Goal: Transaction & Acquisition: Purchase product/service

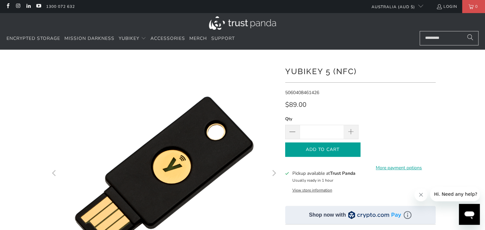
click at [348, 146] on button "Add to Cart" at bounding box center [322, 150] width 75 height 15
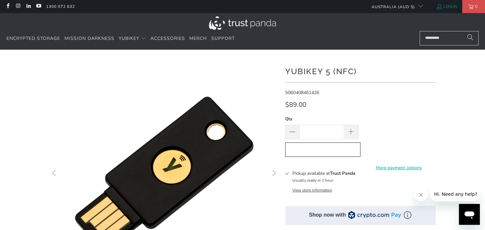
click at [449, 7] on link "Login" at bounding box center [446, 6] width 21 height 7
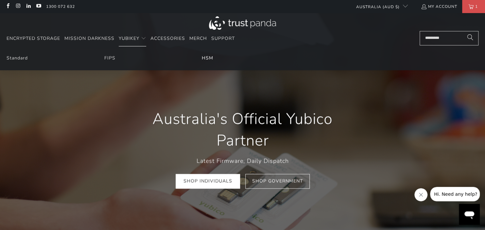
click at [208, 59] on link "HSM" at bounding box center [207, 58] width 11 height 6
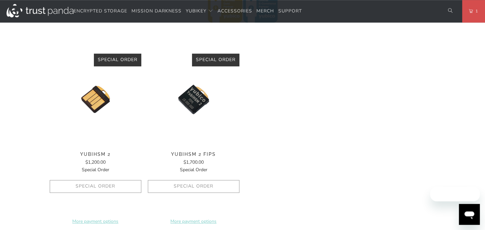
scroll to position [260, 0]
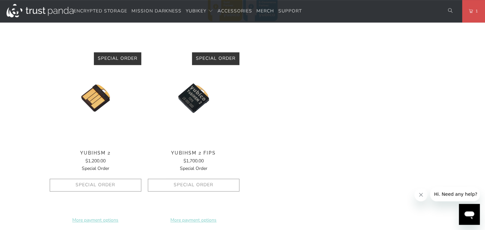
click at [109, 122] on img at bounding box center [96, 98] width 92 height 92
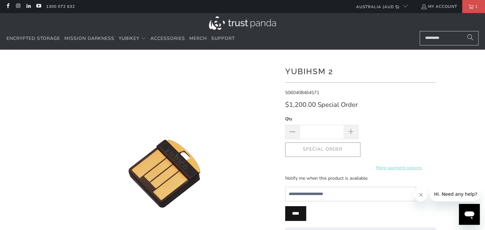
click at [334, 153] on div "Special Order More payment options This item is a recurring or deferred purchas…" at bounding box center [360, 150] width 150 height 14
drag, startPoint x: 284, startPoint y: 72, endPoint x: 336, endPoint y: 73, distance: 52.7
click at [336, 73] on div "YubiHSM 2 5060408464571 *" at bounding box center [242, 197] width 392 height 275
click at [103, 40] on span "Mission Darkness" at bounding box center [89, 38] width 50 height 6
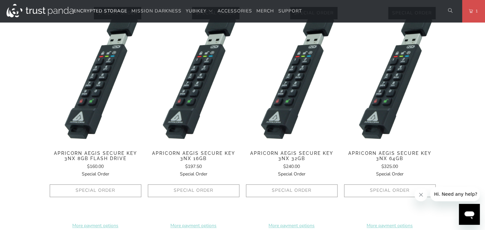
scroll to position [393, 0]
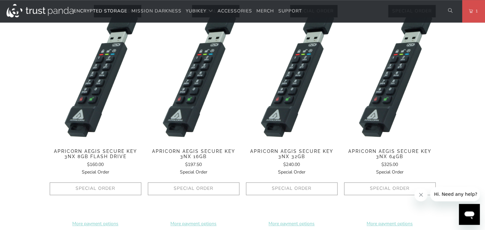
click at [205, 152] on span "Apricorn Aegis Secure Key 3NX 16GB" at bounding box center [194, 154] width 92 height 11
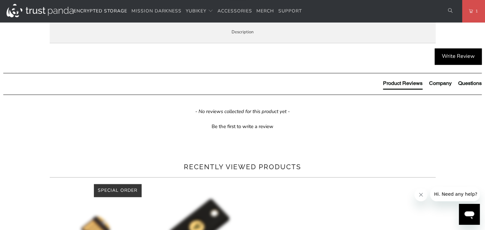
scroll to position [547, 0]
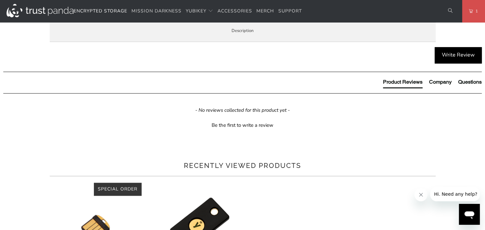
click at [0, 0] on li "Specifications" at bounding box center [0, 0] width 0 height 0
click at [0, 0] on span "Enterprise and Government" at bounding box center [0, 0] width 0 height 0
click at [0, 0] on span "Local Service & Support" at bounding box center [0, 0] width 0 height 0
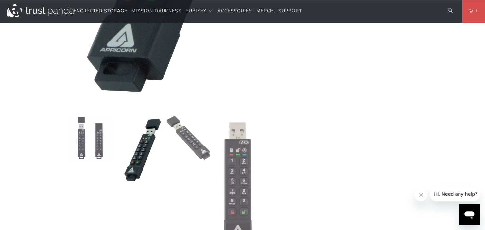
scroll to position [266, 0]
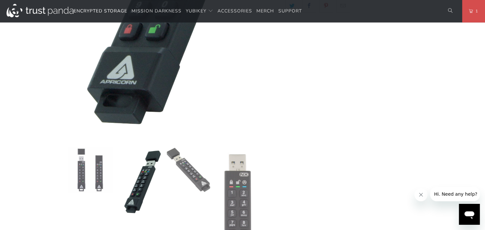
click at [243, 171] on img at bounding box center [238, 215] width 46 height 136
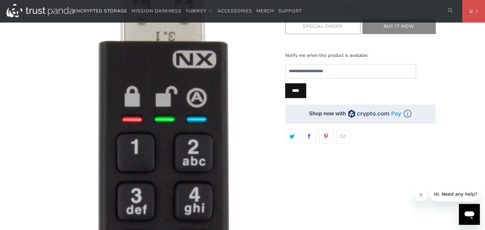
scroll to position [117, 0]
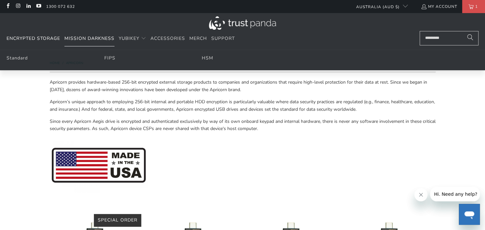
click at [103, 41] on span "Mission Darkness" at bounding box center [89, 38] width 50 height 6
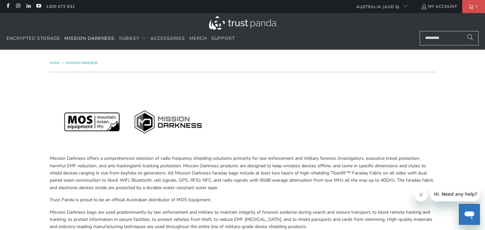
scroll to position [37, 0]
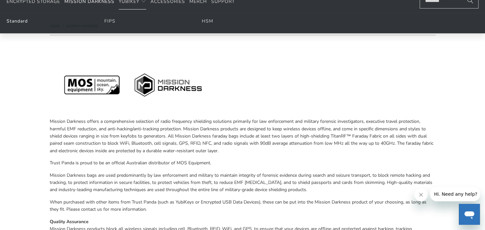
click at [18, 24] on link "Standard" at bounding box center [17, 21] width 21 height 6
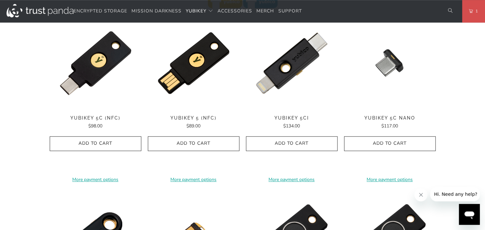
scroll to position [345, 0]
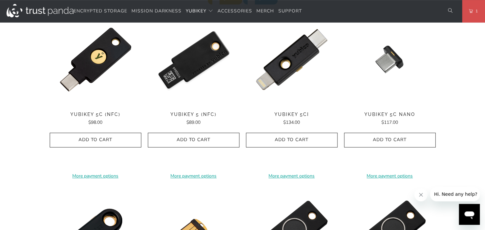
click at [217, 91] on img at bounding box center [194, 60] width 92 height 92
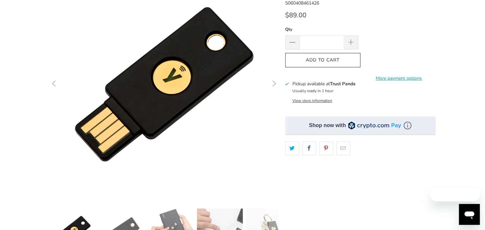
scroll to position [90, 0]
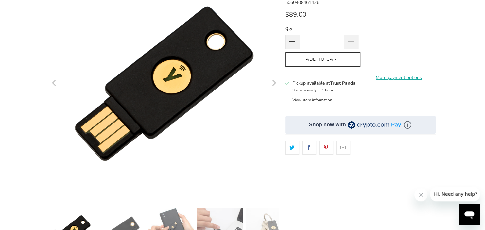
click at [374, 126] on img at bounding box center [374, 124] width 53 height 9
click at [409, 125] on img at bounding box center [408, 125] width 8 height 8
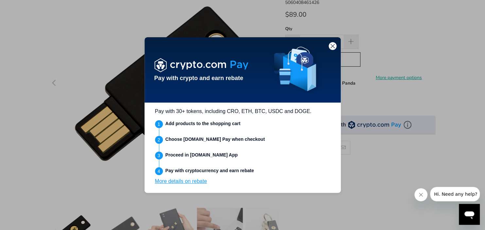
click at [195, 64] on img at bounding box center [201, 65] width 94 height 15
click at [328, 49] on div "Pay with crypto and earn rebate" at bounding box center [243, 69] width 196 height 65
click at [329, 48] on div at bounding box center [333, 46] width 8 height 8
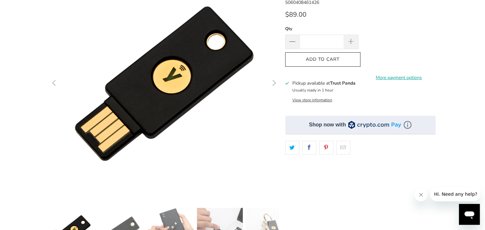
click at [330, 131] on div "Shop now with" at bounding box center [360, 125] width 150 height 18
click at [332, 125] on div "Shop now with" at bounding box center [327, 124] width 37 height 7
click at [405, 124] on img at bounding box center [408, 125] width 8 height 8
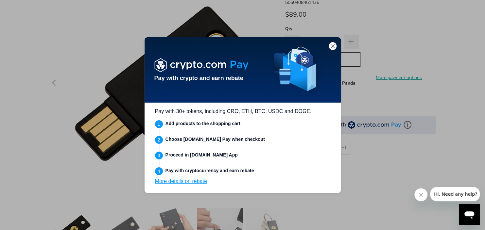
click at [333, 45] on img at bounding box center [333, 46] width 6 height 6
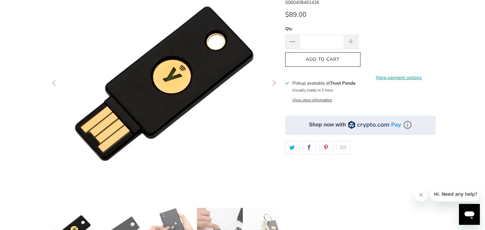
scroll to position [0, 0]
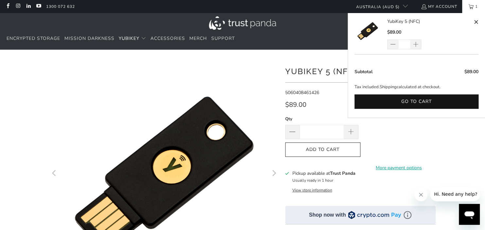
click at [479, 7] on span "1" at bounding box center [477, 6] width 6 height 13
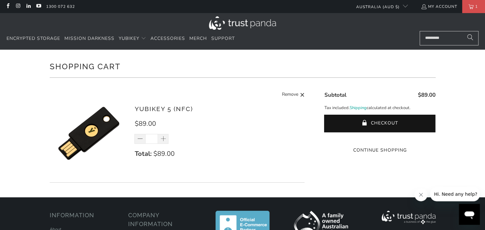
click at [398, 114] on div "$89.00 Subtotal Tax included. Shipping calculated at checkout. Checkout One or …" at bounding box center [373, 119] width 124 height 70
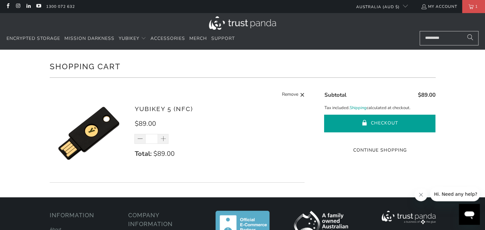
click at [403, 122] on button "Checkout" at bounding box center [379, 124] width 111 height 18
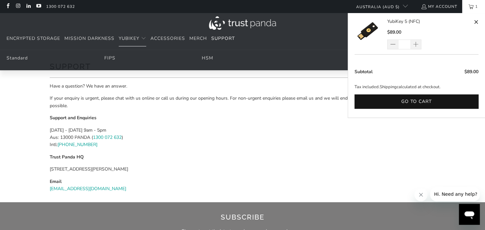
click at [473, 11] on link "1" at bounding box center [473, 6] width 23 height 13
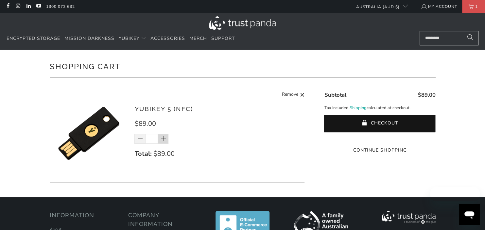
click at [165, 138] on span at bounding box center [163, 139] width 7 height 7
type input "*"
click at [381, 141] on shopify-accelerated-checkout-cart at bounding box center [379, 138] width 3 height 6
click at [378, 141] on shop-pay-wallet-button at bounding box center [378, 138] width 1 height 6
